Goal: Use online tool/utility: Utilize a website feature to perform a specific function

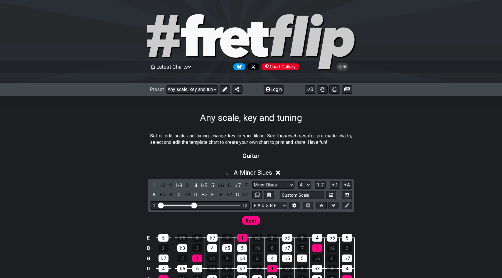
select select "/022288847105"
select select "A"
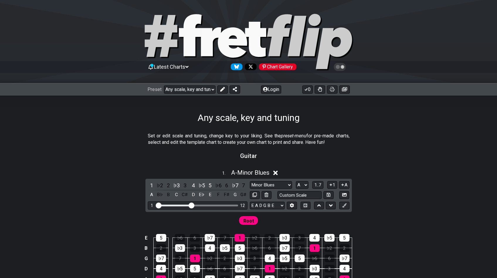
click at [128, 164] on section "Guitar" at bounding box center [248, 157] width 497 height 15
click at [275, 166] on div "1 . A - Minor Blues" at bounding box center [248, 170] width 497 height 11
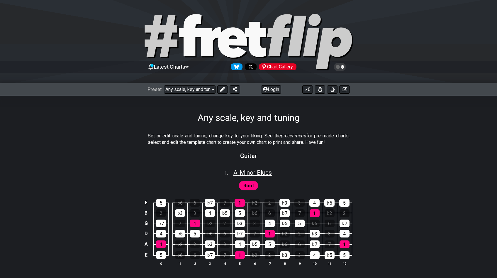
click at [265, 174] on span "A - Minor Blues" at bounding box center [252, 172] width 38 height 7
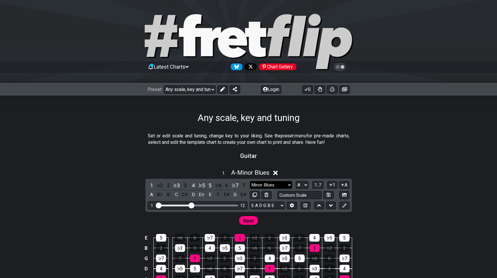
click at [287, 184] on select "Minor Blues Root Minor Pentatonic Major Pentatonic Minor Blues Major Blues Majo…" at bounding box center [271, 185] width 42 height 8
click at [307, 186] on select "A♭ A A♯ B♭ B C C♯ D♭ D D♯ E♭ E F F♯ G♭ G G♯" at bounding box center [302, 185] width 13 height 8
select select "B"
click at [296, 181] on select "A♭ A A♯ B♭ B C C♯ D♭ D D♯ E♭ E F F♯ G♭ G G♯" at bounding box center [302, 185] width 13 height 8
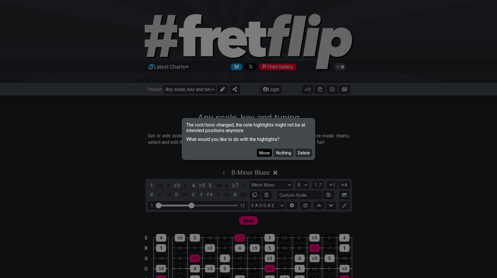
click at [270, 154] on button "Move" at bounding box center [264, 153] width 15 height 8
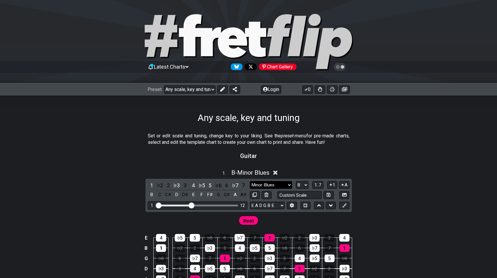
click at [271, 184] on select "Minor Blues Root Minor Pentatonic Major Pentatonic Minor Blues Major Blues Majo…" at bounding box center [271, 185] width 42 height 8
select select "Minor Pentatonic"
click at [250, 181] on select "Minor Blues Root Minor Pentatonic Major Pentatonic Minor Blues Major Blues Majo…" at bounding box center [271, 185] width 42 height 8
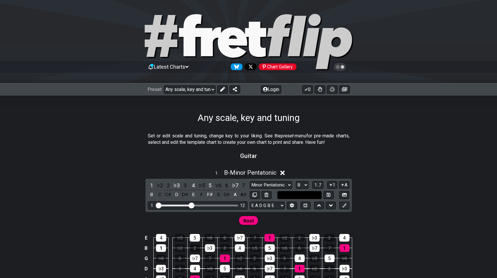
click at [284, 196] on input "text" at bounding box center [299, 195] width 45 height 8
type input "Custom Scale"
click at [266, 204] on select "E A D G B E E A D G B E E A D G B E B E A D F♯ B A D G C E A D A D G B E E♭ A♭ …" at bounding box center [267, 206] width 35 height 8
select select "D A D G B E"
click at [250, 202] on select "E A D G B E E A D G B E E A D G B E B E A D F♯ B A D G C E A D A D G B E E♭ A♭ …" at bounding box center [267, 206] width 35 height 8
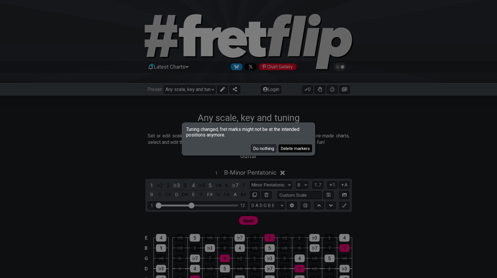
click at [289, 150] on button "Delete markers" at bounding box center [295, 148] width 33 height 8
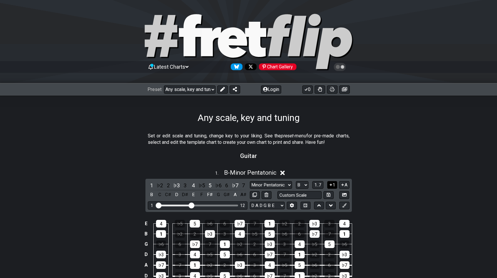
click at [333, 183] on button "1" at bounding box center [332, 185] width 10 height 8
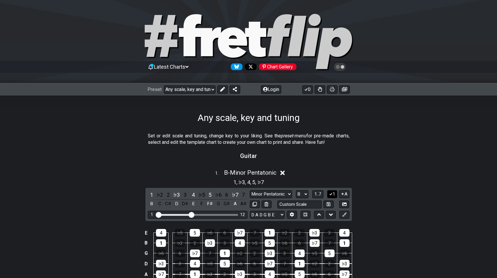
click at [332, 197] on button "1" at bounding box center [332, 194] width 10 height 8
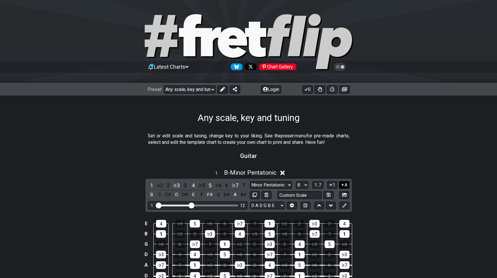
click at [345, 183] on button "A" at bounding box center [344, 185] width 10 height 8
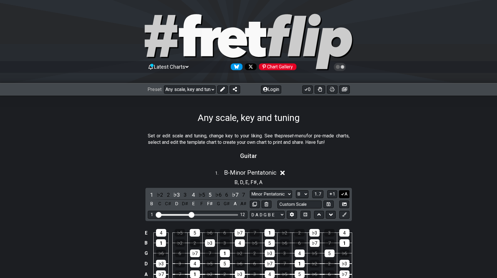
click at [342, 194] on icon at bounding box center [342, 194] width 3 height 3
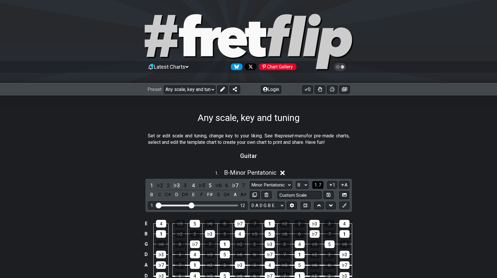
click at [319, 184] on span "1..7" at bounding box center [317, 184] width 7 height 5
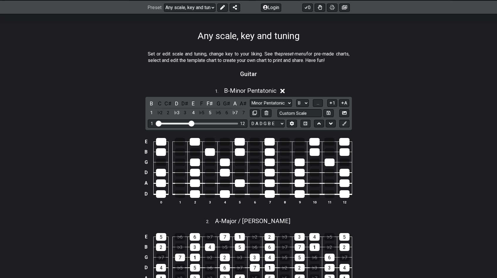
scroll to position [115, 0]
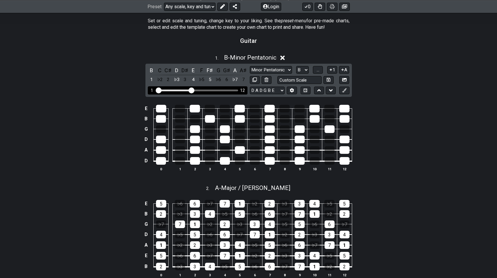
click at [226, 91] on div "1 12" at bounding box center [198, 90] width 100 height 8
drag, startPoint x: 226, startPoint y: 91, endPoint x: 235, endPoint y: 92, distance: 9.2
click at [237, 94] on div "1 12" at bounding box center [198, 90] width 100 height 8
drag, startPoint x: 190, startPoint y: 90, endPoint x: 227, endPoint y: 100, distance: 38.0
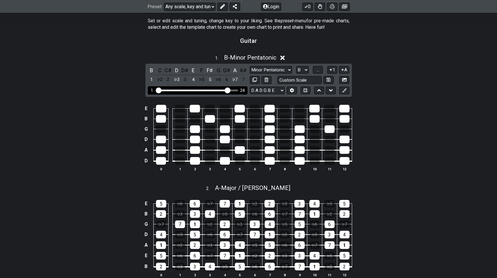
click at [227, 90] on input "Visible fret range" at bounding box center [197, 90] width 83 height 0
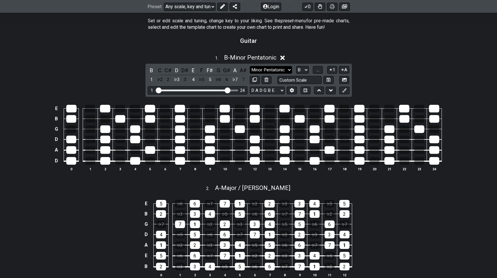
click at [282, 73] on select "Minor Blues Root Minor Pentatonic Major Pentatonic Minor Blues Major Blues Majo…" at bounding box center [271, 70] width 42 height 8
click at [250, 66] on select "Minor Blues Root Minor Pentatonic Major Pentatonic Minor Blues Major Blues Majo…" at bounding box center [271, 70] width 42 height 8
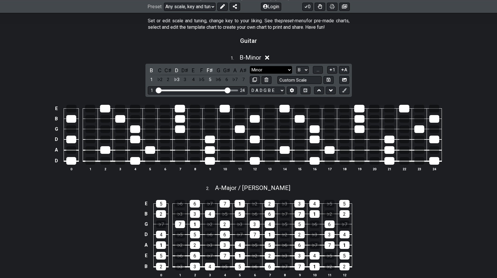
click at [273, 71] on select "Minor Blues Root Minor Pentatonic Major Pentatonic Minor Blues Major Blues Majo…" at bounding box center [271, 70] width 42 height 8
click at [250, 66] on select "Minor Blues Root Minor Pentatonic Major Pentatonic Minor Blues Major Blues Majo…" at bounding box center [271, 70] width 42 height 8
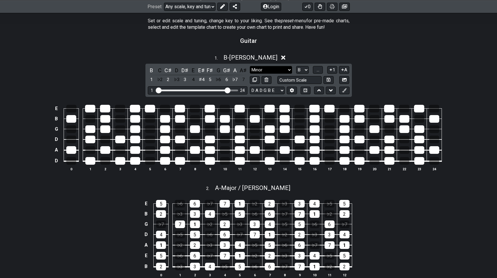
click at [274, 70] on select "Minor Blues Root Minor Pentatonic Major Pentatonic Minor Blues Major Blues Majo…" at bounding box center [271, 70] width 42 height 8
click at [250, 66] on select "Minor Blues Root Minor Pentatonic Major Pentatonic Minor Blues Major Blues Majo…" at bounding box center [271, 70] width 42 height 8
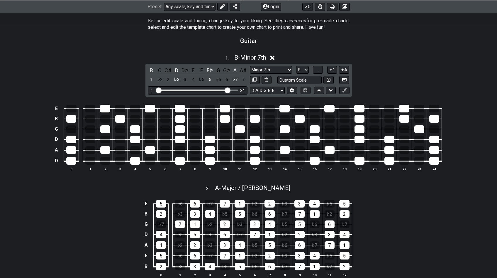
click at [273, 64] on div "B C C♯ D D♯ E F F♯ G G♯ A A♯ 1 ♭2 2 ♭3 3 4 ♭5 5 ♭6 6 ♭7 7 Minor Blues Root Mino…" at bounding box center [248, 80] width 206 height 33
click at [272, 68] on select "Minor Blues Root Minor Pentatonic Major Pentatonic Minor Blues Major Blues Majo…" at bounding box center [271, 70] width 42 height 8
click at [250, 66] on select "Minor Blues Root Minor Pentatonic Major Pentatonic Minor Blues Major Blues Majo…" at bounding box center [271, 70] width 42 height 8
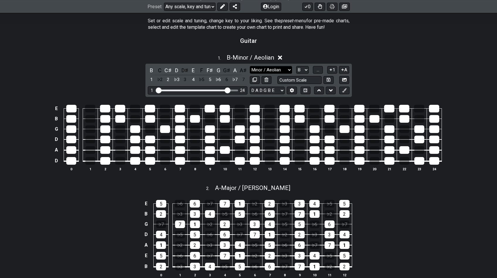
click at [279, 68] on select "Minor Blues Root Minor Pentatonic Major Pentatonic Minor Blues Major Blues Majo…" at bounding box center [271, 70] width 42 height 8
click at [250, 66] on select "Minor Blues Root Minor Pentatonic Major Pentatonic Minor Blues Major Blues Majo…" at bounding box center [271, 70] width 42 height 8
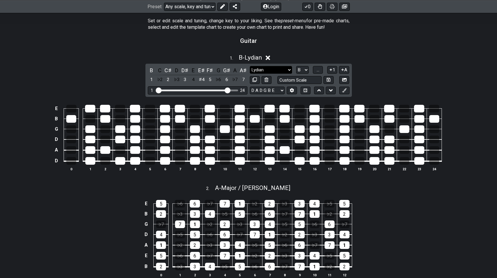
click at [275, 67] on select "Minor Blues Root Minor Pentatonic Major Pentatonic Minor Blues Major Blues Majo…" at bounding box center [271, 70] width 42 height 8
click at [250, 66] on select "Minor Blues Root Minor Pentatonic Major Pentatonic Minor Blues Major Blues Majo…" at bounding box center [271, 70] width 42 height 8
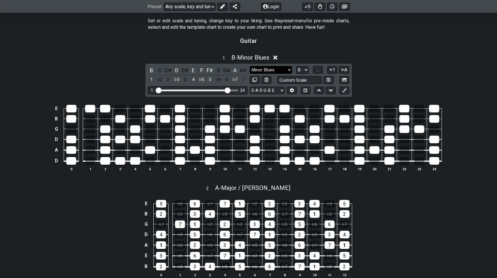
click at [266, 70] on select "Minor Blues Root Minor Pentatonic Major Pentatonic Minor Blues Major Blues Majo…" at bounding box center [271, 70] width 42 height 8
click at [250, 66] on select "Minor Blues Root Minor Pentatonic Major Pentatonic Minor Blues Major Blues Majo…" at bounding box center [271, 70] width 42 height 8
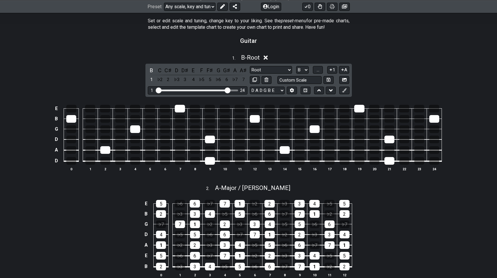
click at [272, 73] on div "Minor Blues Root Minor Pentatonic Major Pentatonic Minor Blues Major Blues Majo…" at bounding box center [300, 75] width 100 height 18
click at [273, 70] on select "Minor Blues Root Minor Pentatonic Major Pentatonic Minor Blues Major Blues Majo…" at bounding box center [271, 70] width 42 height 8
click at [250, 66] on select "Minor Blues Root Minor Pentatonic Major Pentatonic Minor Blues Major Blues Majo…" at bounding box center [271, 70] width 42 height 8
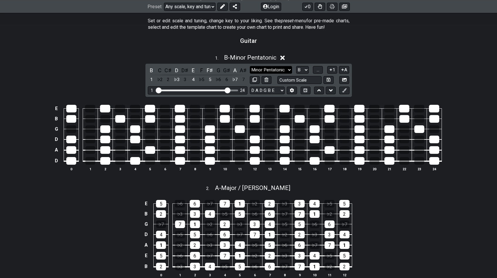
click at [275, 67] on select "Minor Blues Root Minor Pentatonic Major Pentatonic Minor Blues Major Blues Majo…" at bounding box center [271, 70] width 42 height 8
click at [277, 70] on select "Minor Blues Root Minor Pentatonic Major Pentatonic Minor Blues Major Blues Majo…" at bounding box center [271, 70] width 42 height 8
select select "Mixolydian"
click at [250, 66] on select "Minor Blues Root Minor Pentatonic Major Pentatonic Minor Blues Major Blues Majo…" at bounding box center [271, 70] width 42 height 8
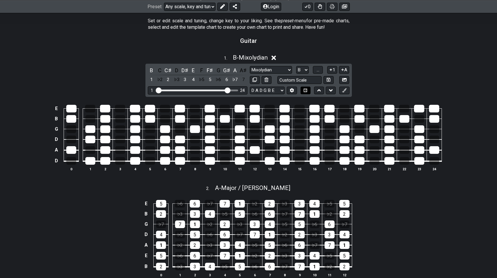
click at [309, 90] on button at bounding box center [306, 91] width 10 height 8
click at [306, 90] on icon at bounding box center [306, 90] width 4 height 4
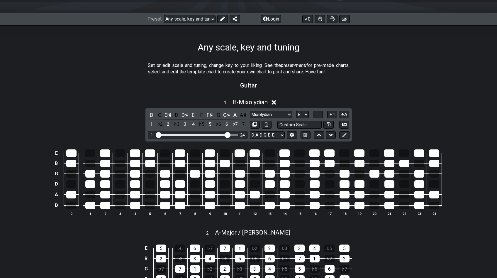
scroll to position [53, 0]
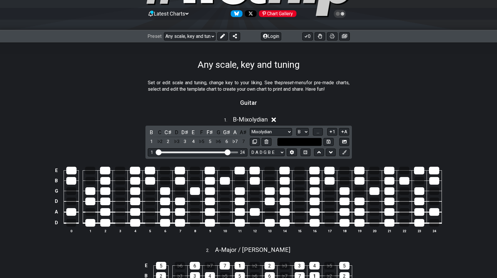
click at [306, 140] on input "text" at bounding box center [299, 142] width 45 height 8
type input "Custom Scale"
click at [118, 46] on div "Any scale, key and tuning" at bounding box center [248, 57] width 497 height 28
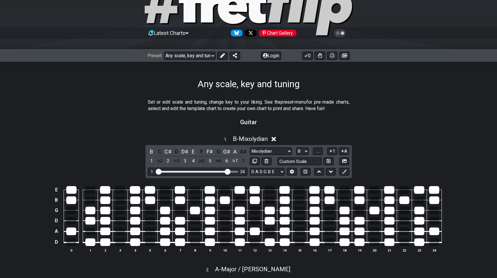
scroll to position [0, 0]
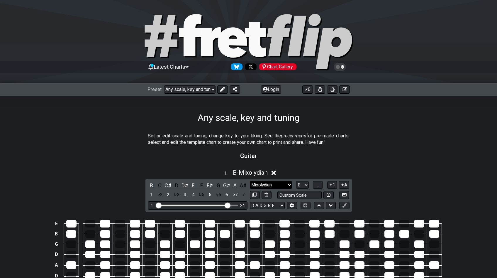
click at [278, 184] on select "Minor Blues Root Minor Pentatonic Major Pentatonic Minor Blues Major Blues Majo…" at bounding box center [271, 185] width 42 height 8
select select "Minor / Aeolian"
click at [250, 181] on select "Minor Blues Root Minor Pentatonic Major Pentatonic Minor Blues Major Blues Majo…" at bounding box center [271, 185] width 42 height 8
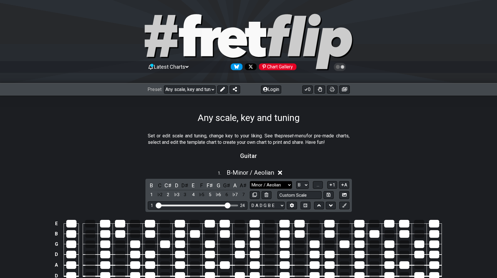
click at [277, 184] on select "Minor Blues Root Minor Pentatonic Major Pentatonic Minor Blues Major Blues Majo…" at bounding box center [271, 185] width 42 height 8
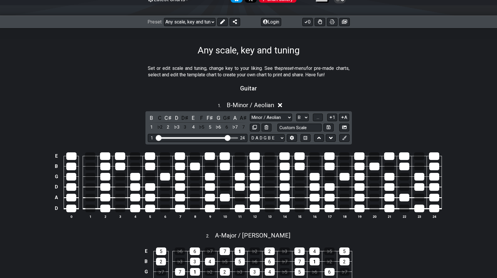
scroll to position [69, 0]
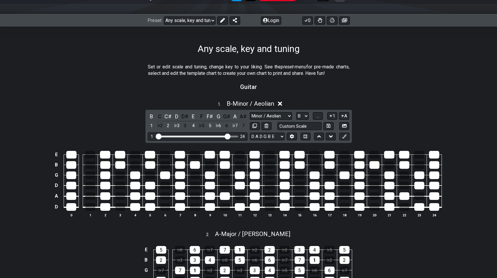
click at [242, 212] on th "11" at bounding box center [239, 215] width 15 height 6
